Goal: Navigation & Orientation: Go to known website

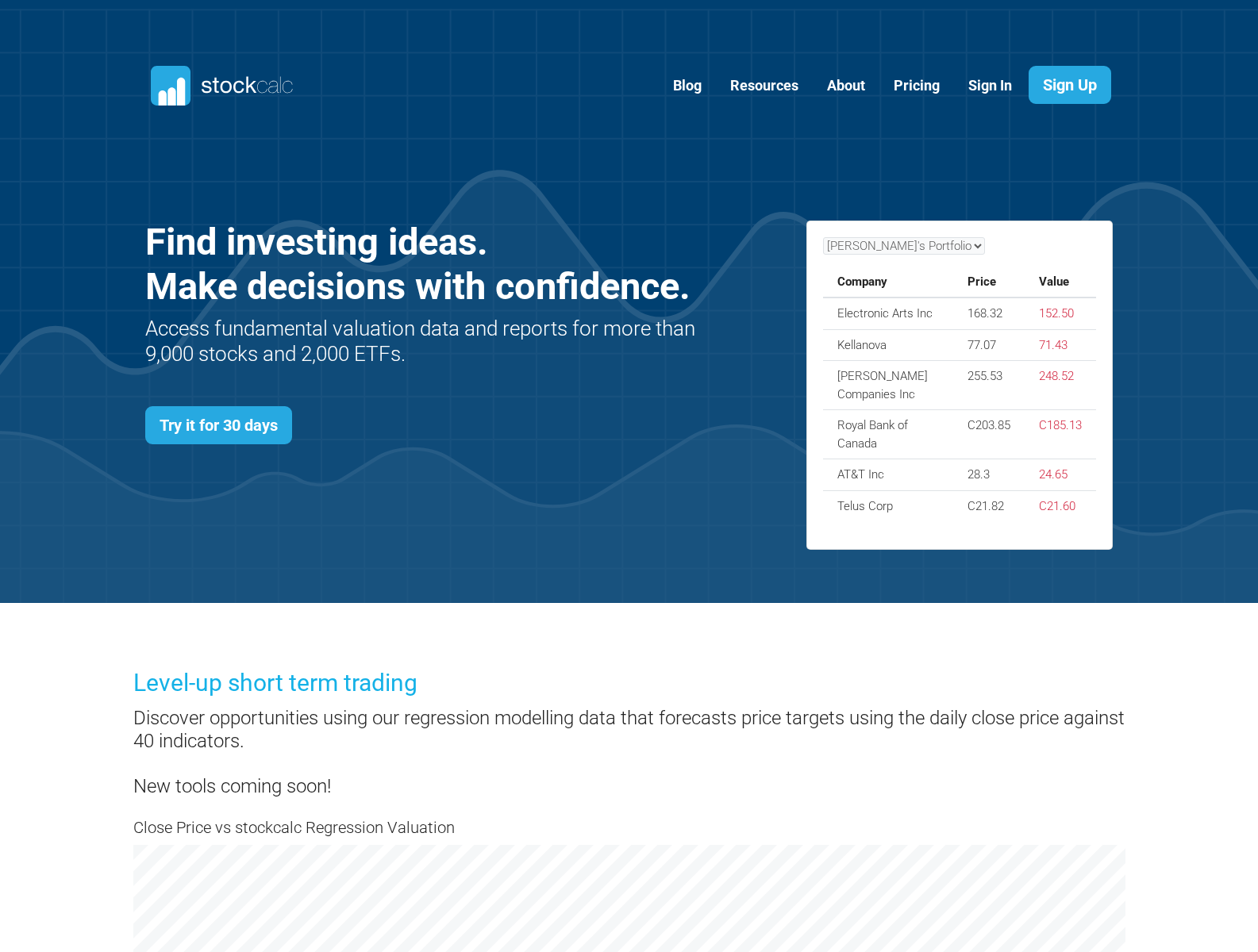
scroll to position [690, 1016]
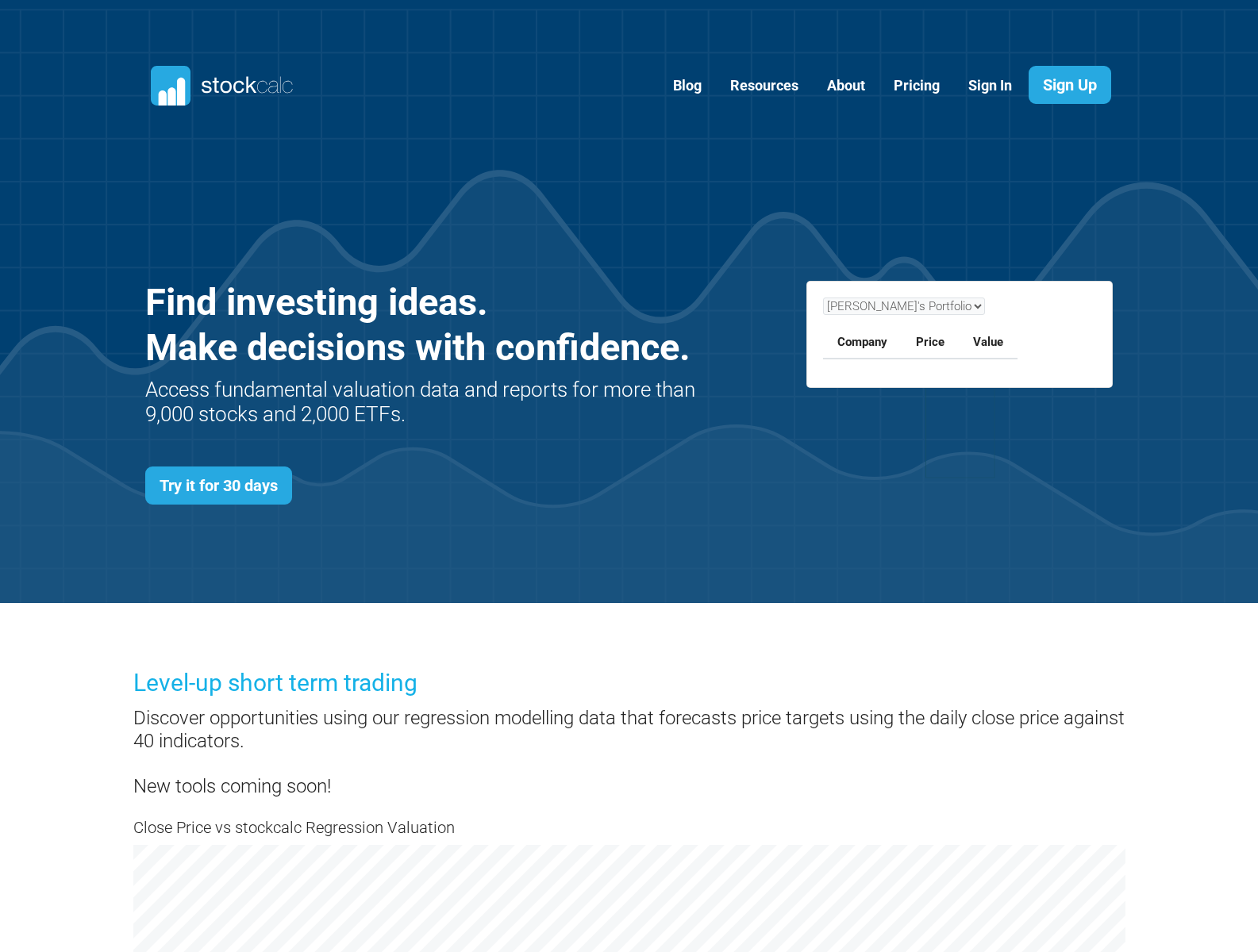
scroll to position [690, 1016]
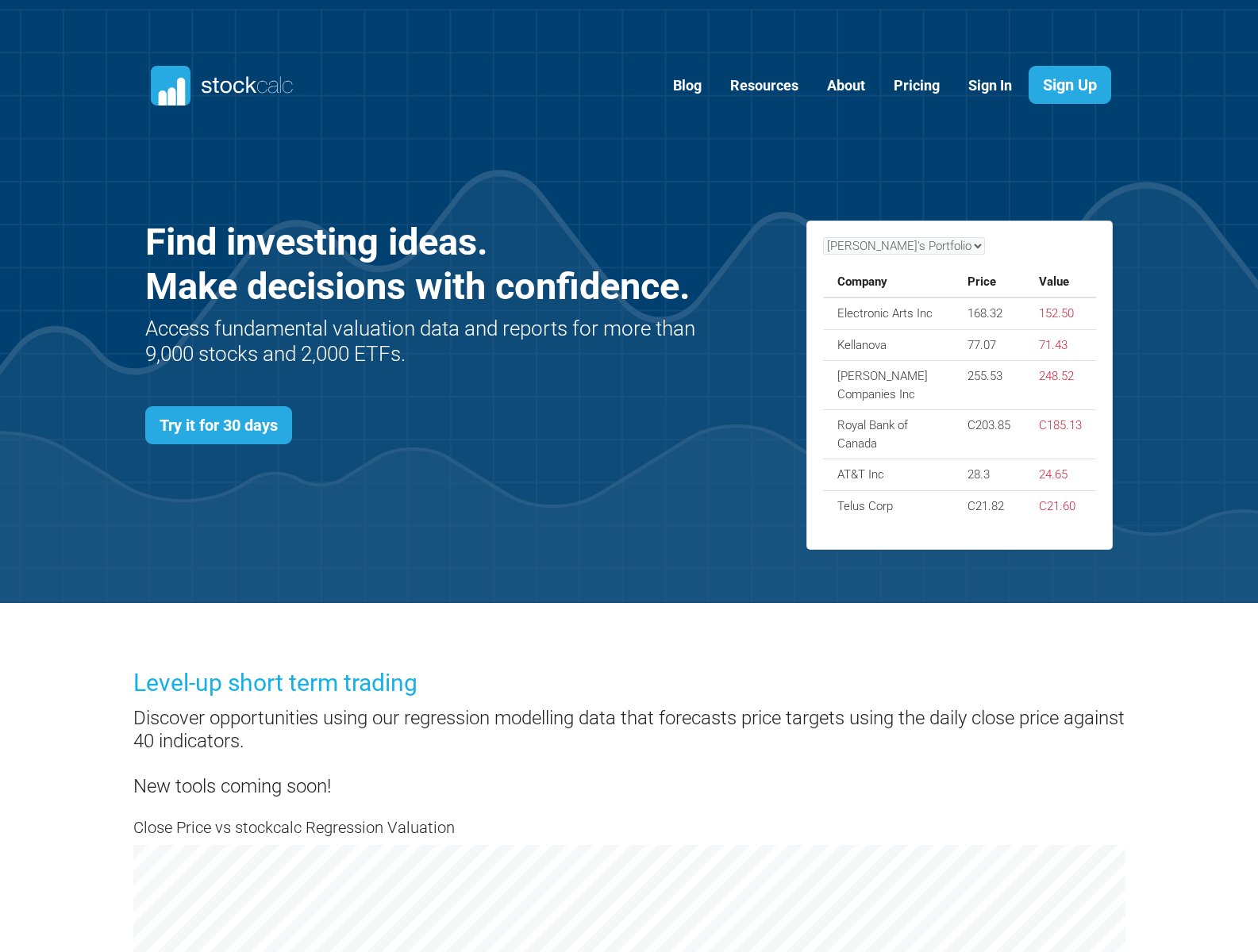
scroll to position [690, 1016]
